Goal: Check status: Check status

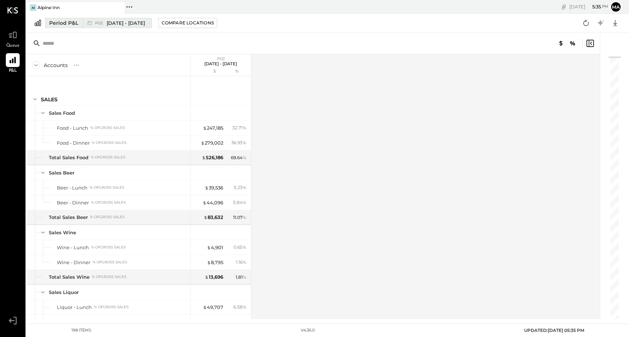
click at [56, 23] on div "Period P&L" at bounding box center [63, 22] width 29 height 7
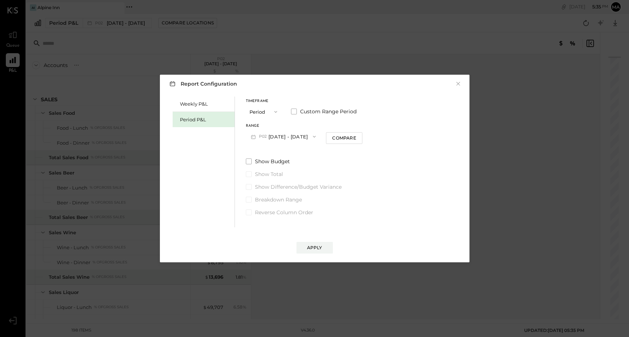
click at [317, 137] on icon "button" at bounding box center [314, 137] width 6 height 6
click at [294, 172] on div "P08 [DATE] - [DATE]" at bounding box center [287, 168] width 83 height 15
click at [320, 246] on div "Apply" at bounding box center [314, 247] width 15 height 6
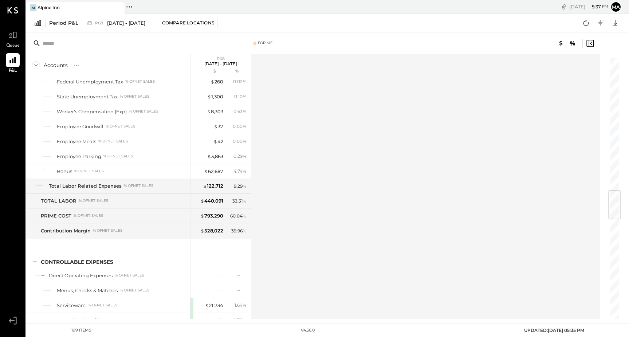
scroll to position [1007, 0]
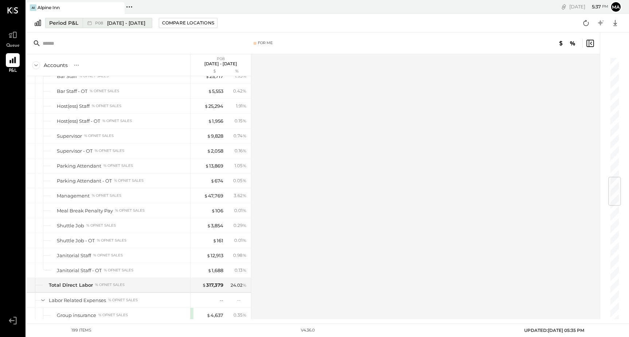
click at [110, 24] on span "[DATE] - [DATE]" at bounding box center [126, 23] width 38 height 7
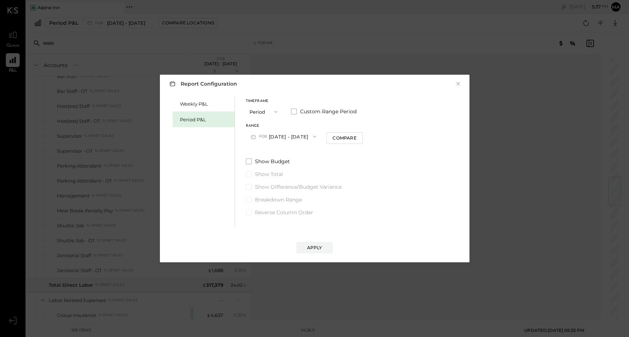
click at [285, 137] on button "P08 [DATE] - [DATE]" at bounding box center [284, 136] width 76 height 13
click at [278, 111] on icon "button" at bounding box center [276, 112] width 6 height 6
click at [278, 111] on div "Period" at bounding box center [264, 111] width 36 height 13
click at [198, 119] on div "Period P&L" at bounding box center [205, 119] width 51 height 7
click at [320, 131] on button "P10 [DATE] - [DATE]" at bounding box center [283, 136] width 75 height 13
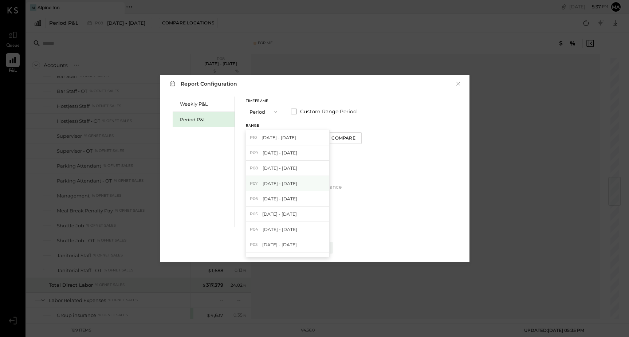
click at [286, 182] on span "[DATE] - [DATE]" at bounding box center [280, 183] width 35 height 6
click at [316, 248] on div "Apply" at bounding box center [314, 247] width 15 height 6
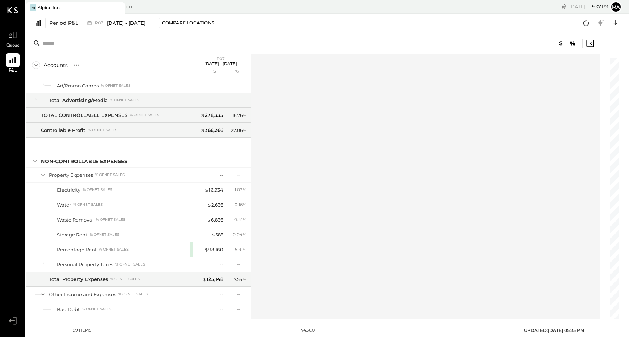
scroll to position [2249, 0]
